Goal: Communication & Community: Answer question/provide support

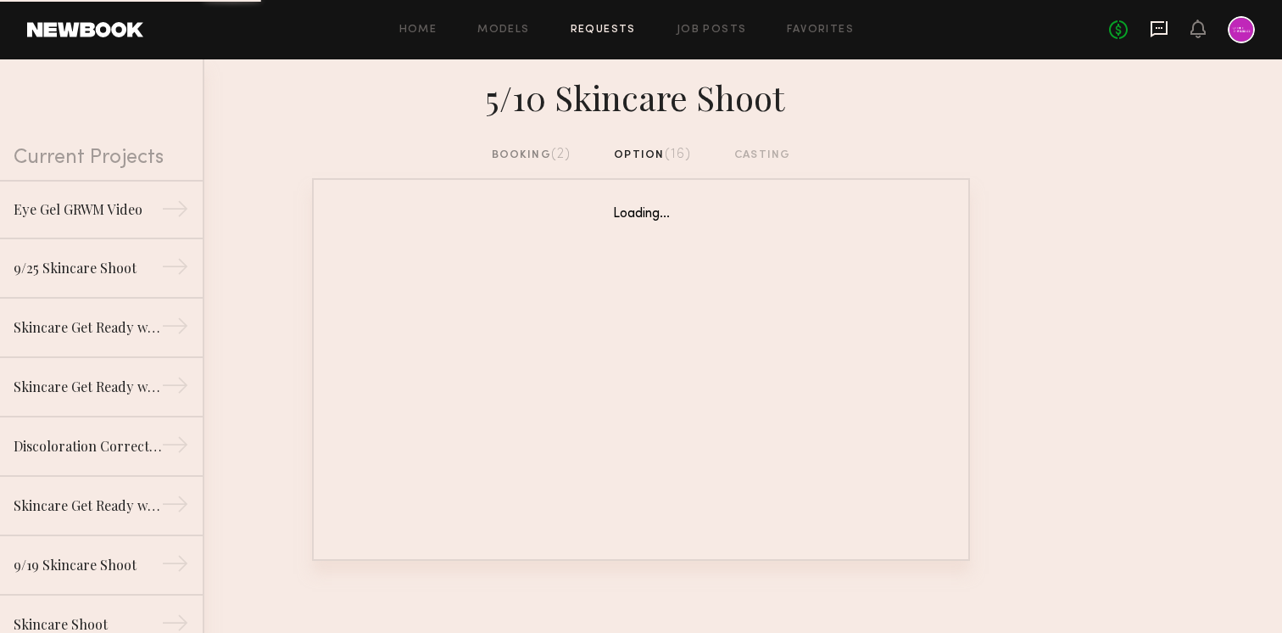
click at [1157, 31] on icon at bounding box center [1159, 29] width 19 height 19
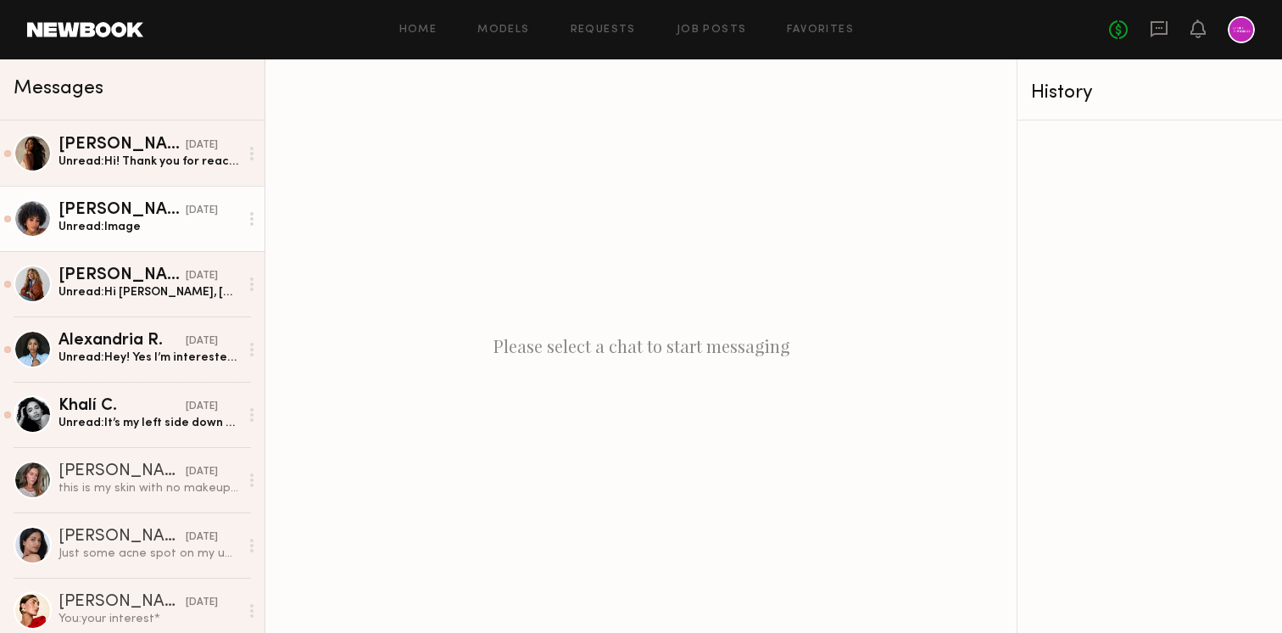
click at [159, 209] on div "[PERSON_NAME]" at bounding box center [122, 210] width 127 height 17
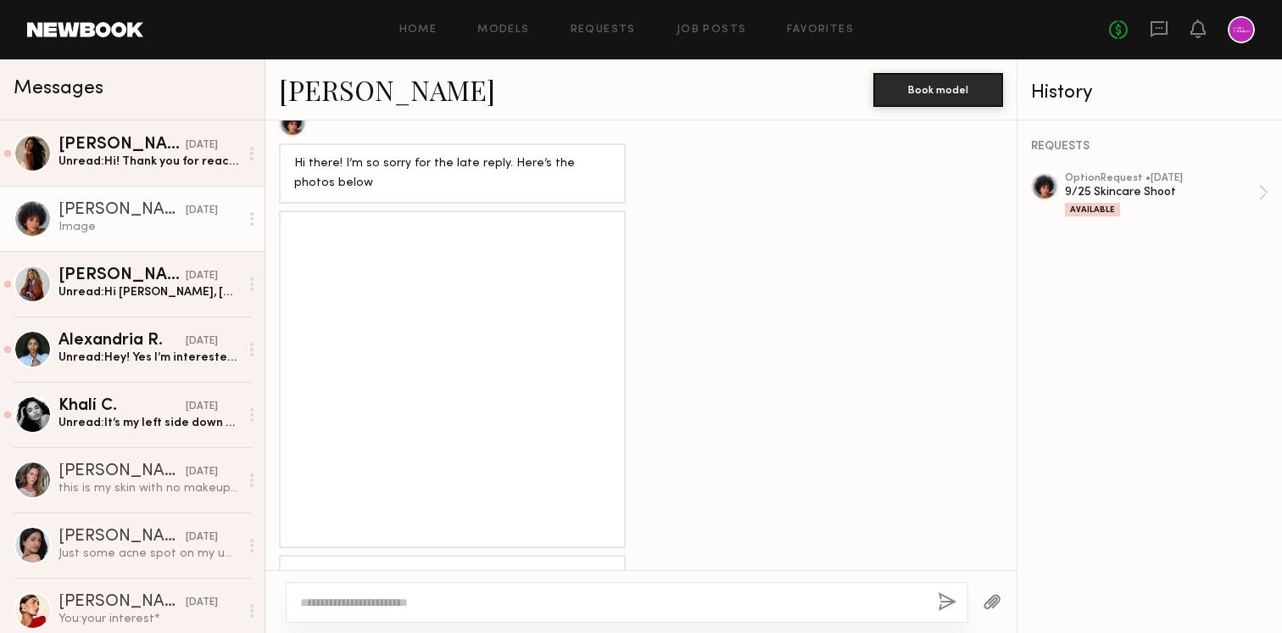
scroll to position [1143, 0]
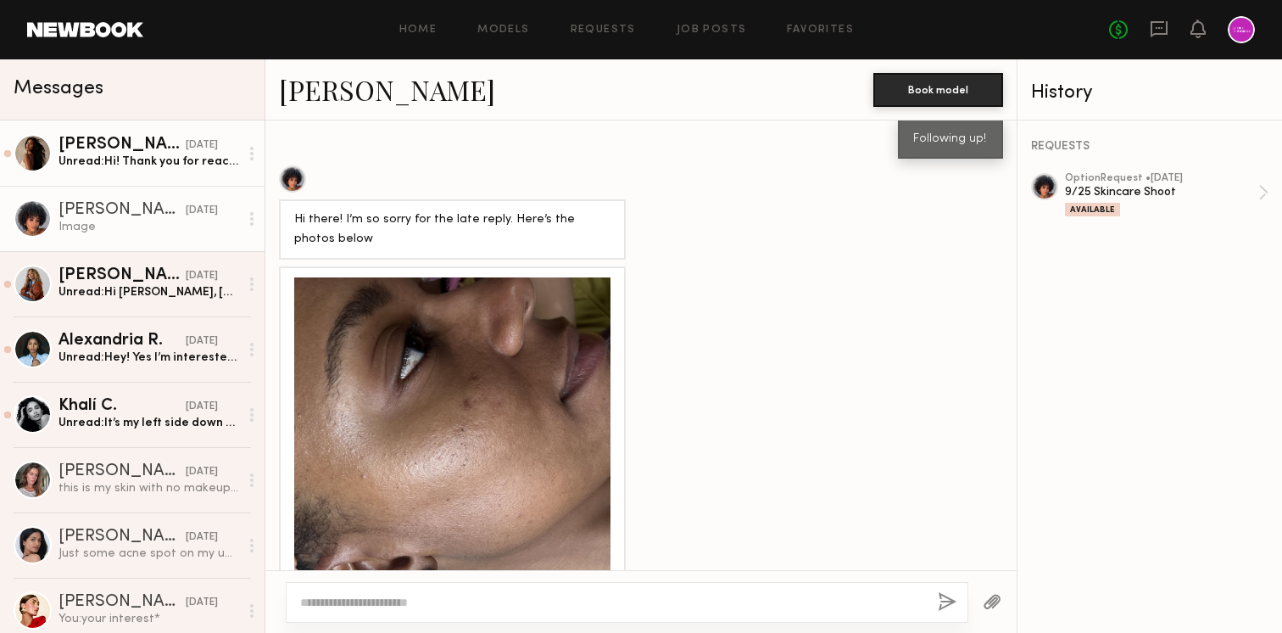
click at [155, 153] on div "Unread: Hi! Thank you for reaching out. Yes sorry I don’t :(" at bounding box center [149, 161] width 181 height 16
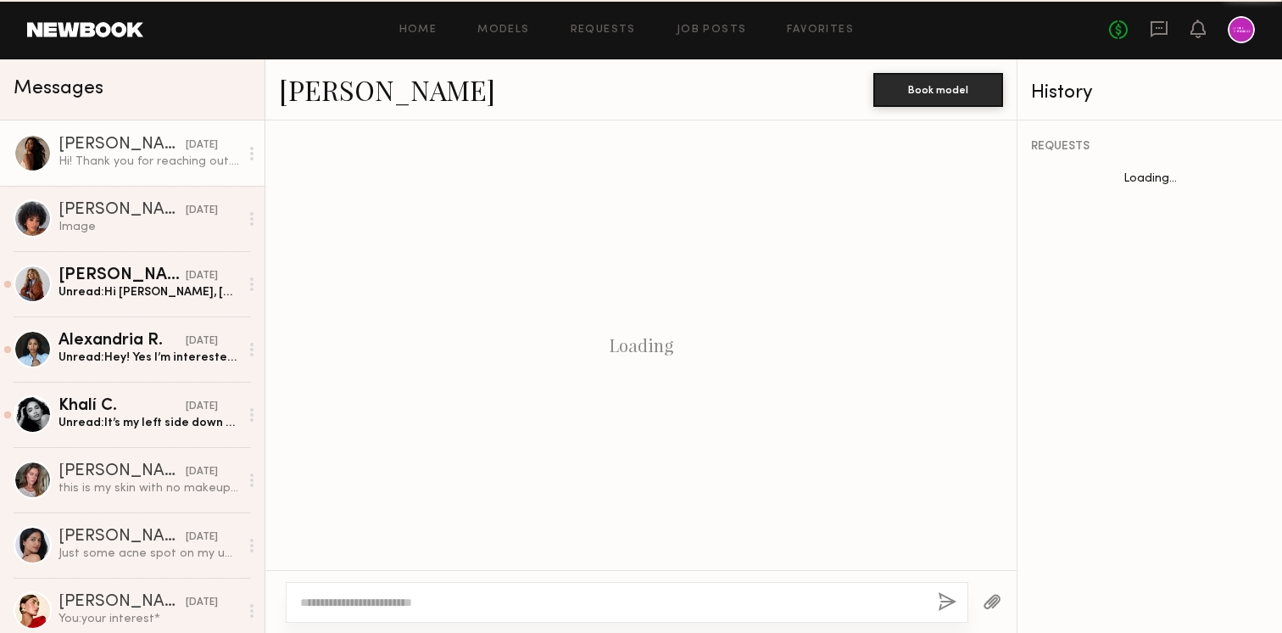
scroll to position [416, 0]
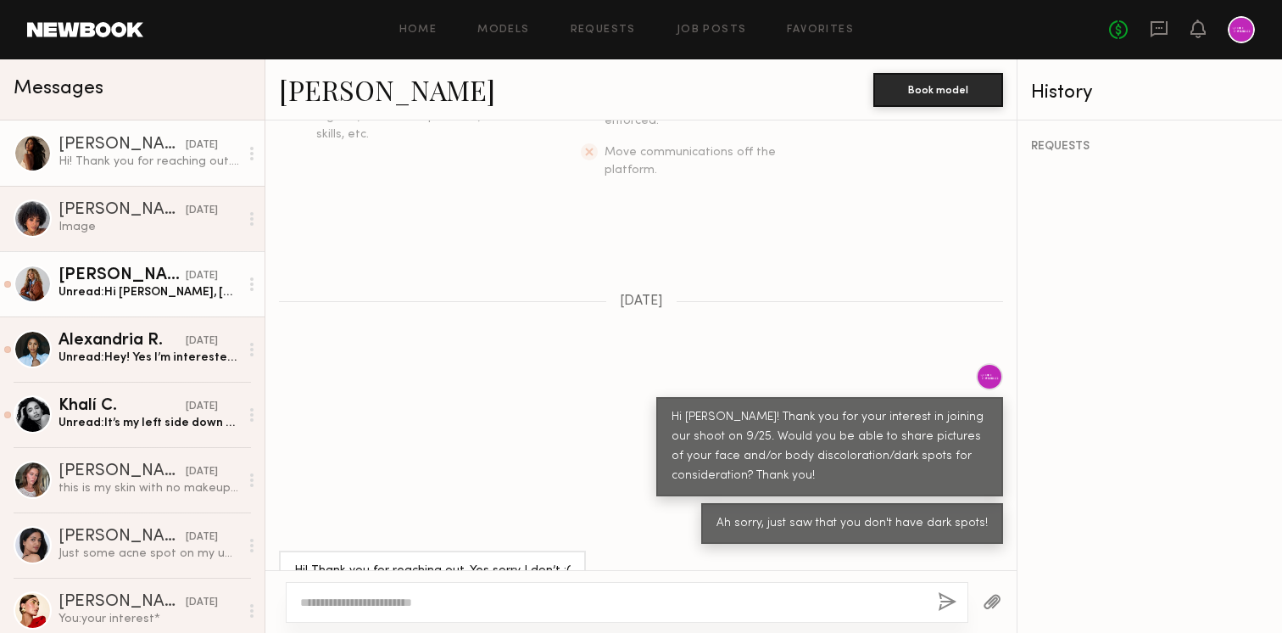
click at [148, 298] on div "Unread: Hi [PERSON_NAME], [GEOGRAPHIC_DATA] to e-meet you! :) I’ll send along a…" at bounding box center [149, 292] width 181 height 16
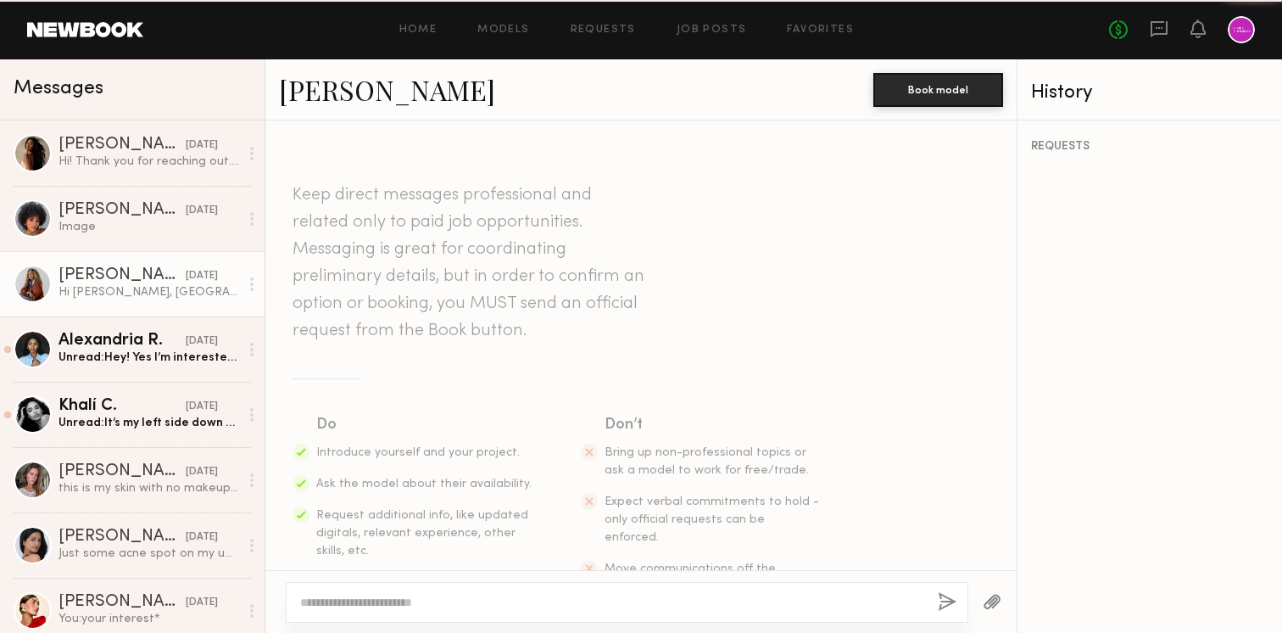
scroll to position [766, 0]
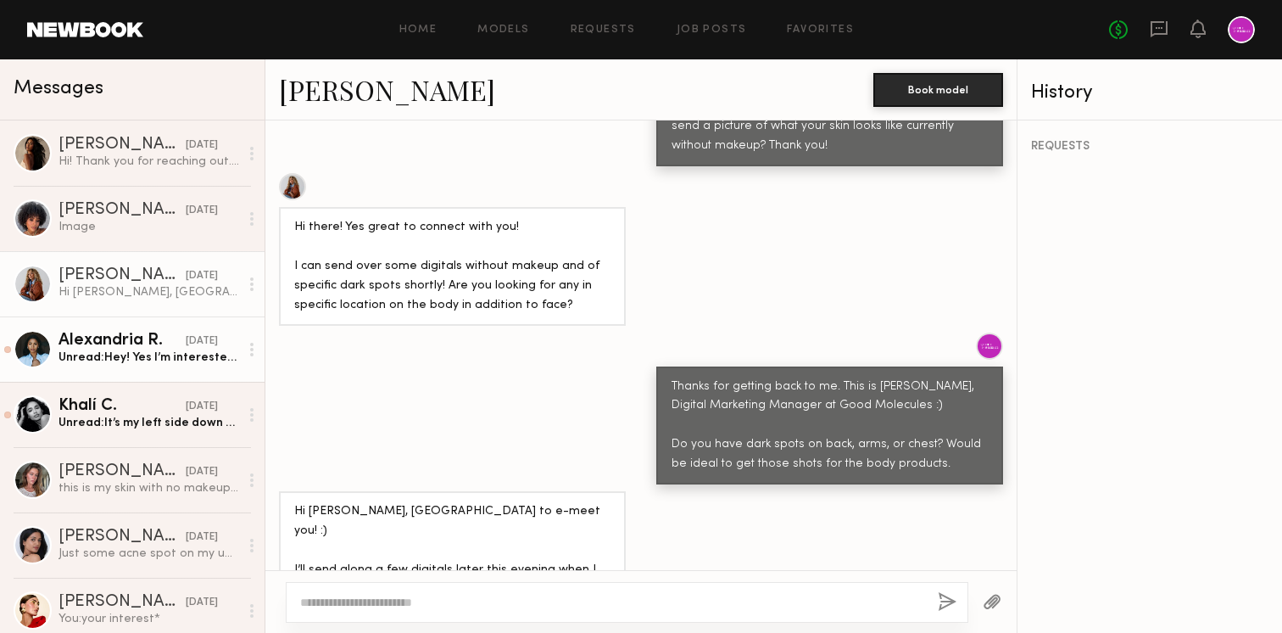
click at [159, 323] on link "Alexandria R. [DATE] Unread: Hey! Yes I’m interested will send over a photo onc…" at bounding box center [132, 348] width 265 height 65
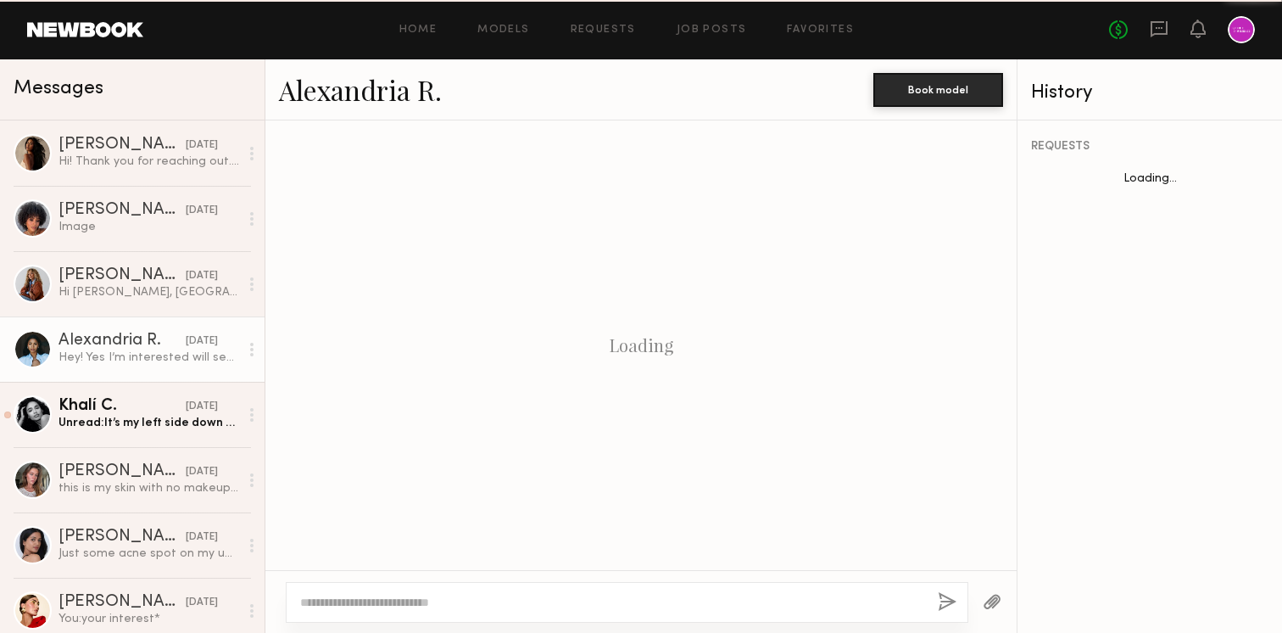
scroll to position [1081, 0]
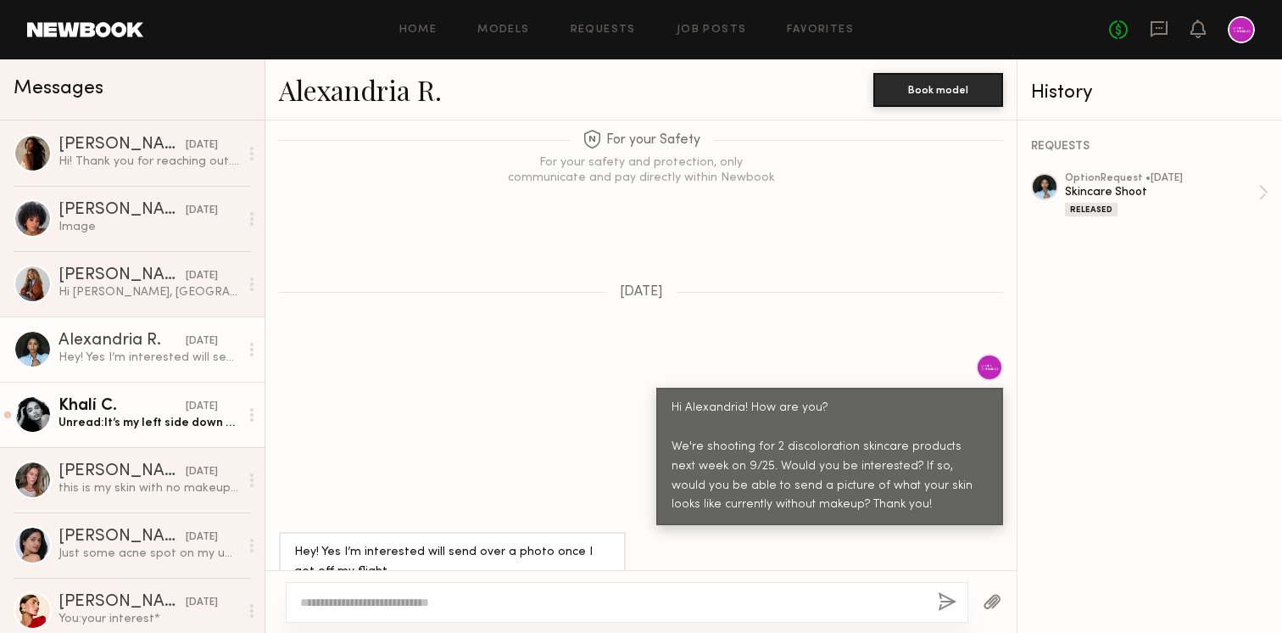
click at [92, 421] on div "Unread: It’s my left side down to the upper butt" at bounding box center [149, 423] width 181 height 16
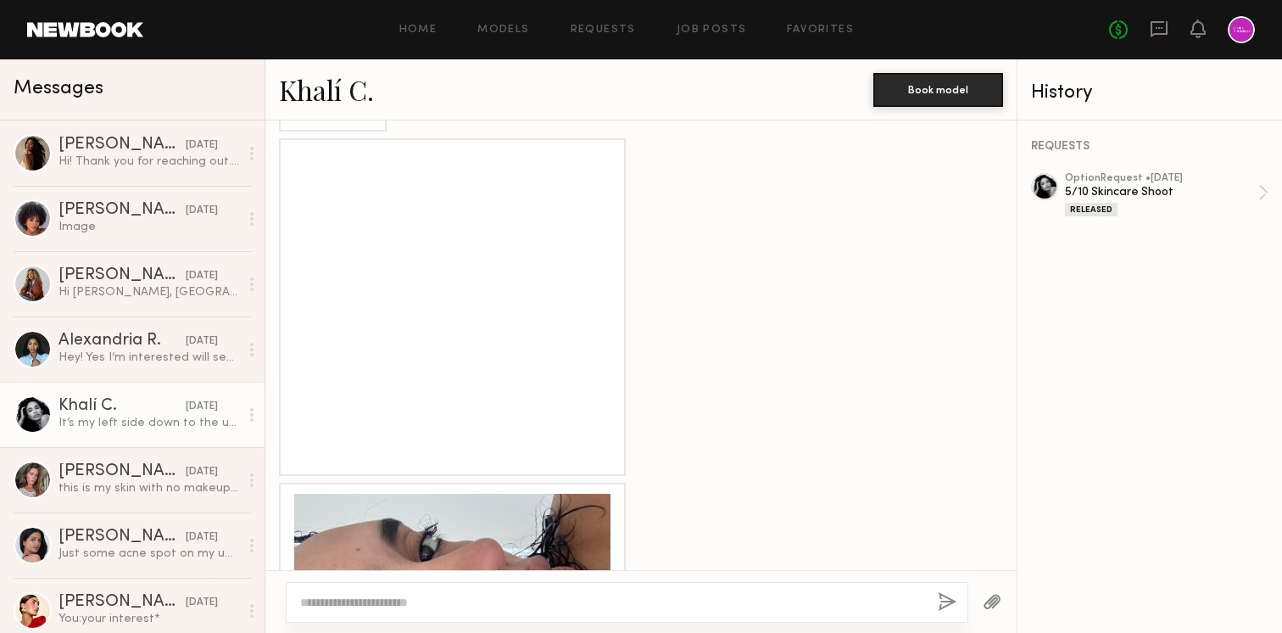
scroll to position [1906, 0]
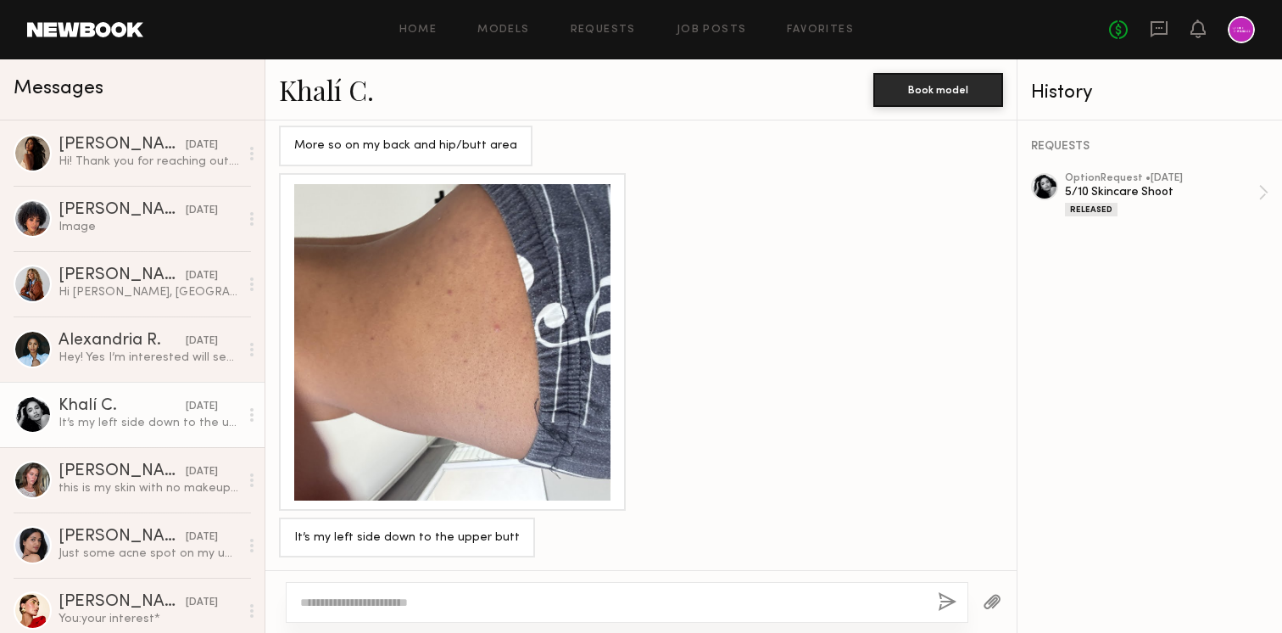
click at [471, 599] on textarea at bounding box center [612, 602] width 624 height 17
click at [850, 608] on textarea "**********" at bounding box center [612, 602] width 624 height 17
type textarea "**********"
click at [946, 599] on button "button" at bounding box center [947, 602] width 19 height 21
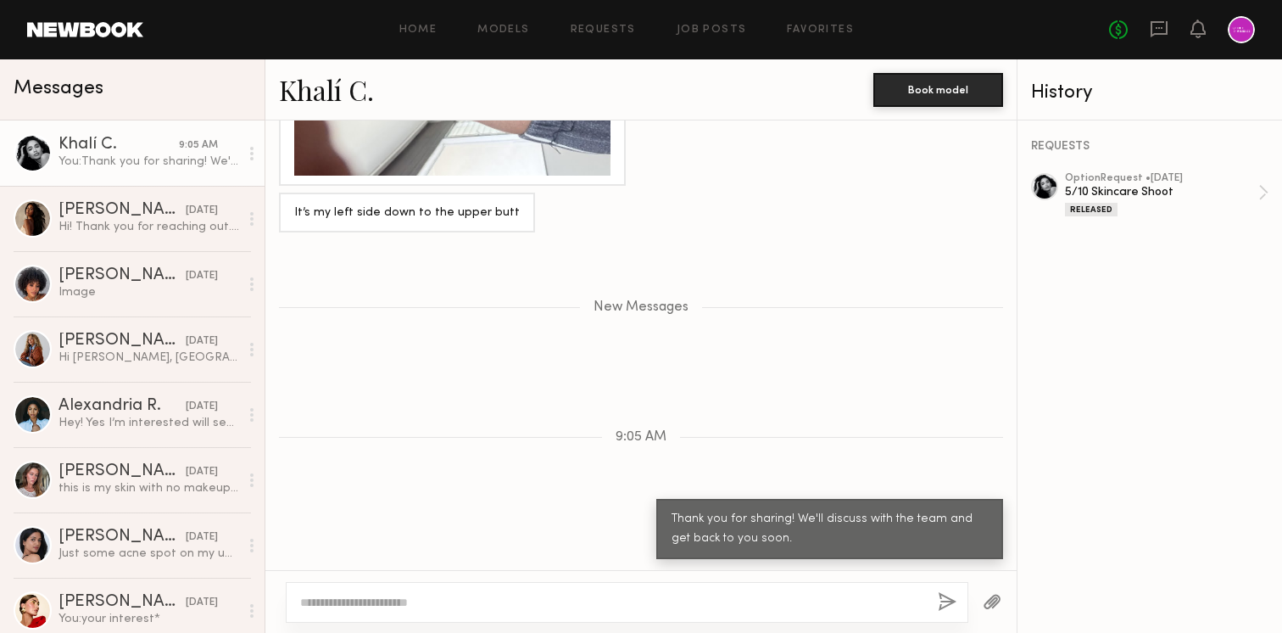
click at [495, 325] on div "New Messages" at bounding box center [640, 304] width 751 height 130
